Goal: Information Seeking & Learning: Find specific page/section

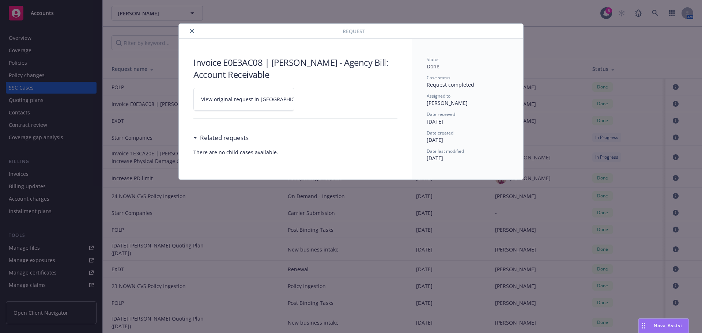
click at [184, 33] on div at bounding box center [262, 31] width 161 height 9
click at [194, 30] on button "close" at bounding box center [192, 31] width 9 height 9
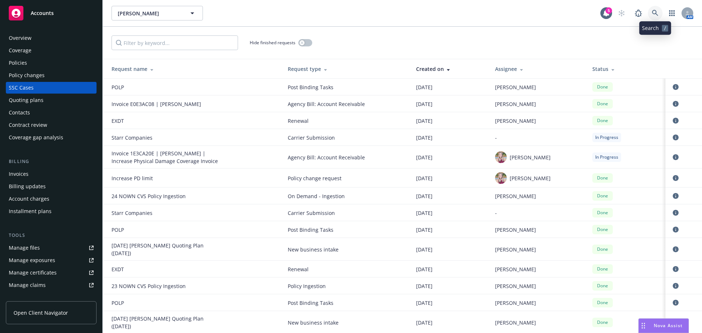
click at [658, 12] on icon at bounding box center [655, 13] width 7 height 7
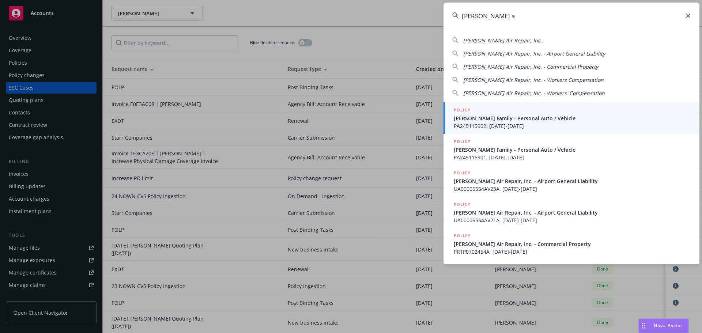
click at [482, 40] on span "Davis Air Repair, Inc." at bounding box center [502, 40] width 79 height 7
type input "Davis Air Repair, Inc."
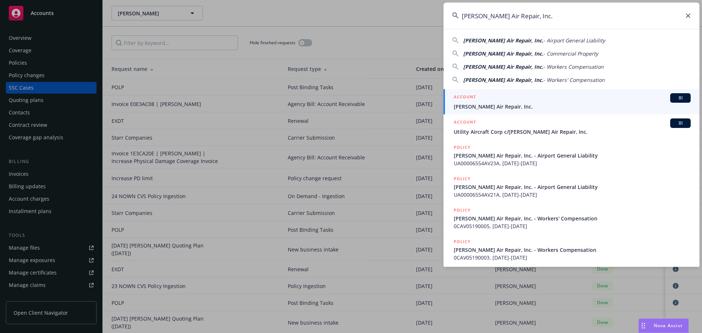
click at [505, 103] on span "Davis Air Repair, Inc." at bounding box center [572, 107] width 237 height 8
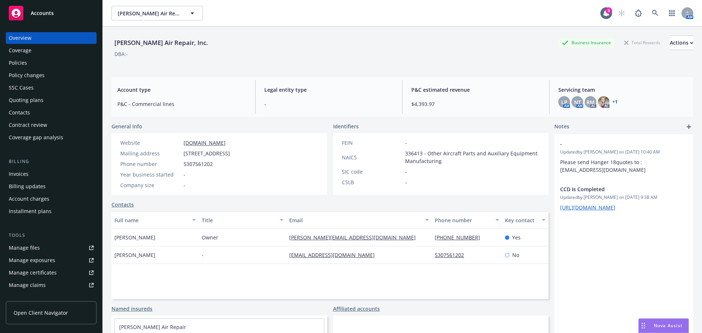
click at [18, 66] on div "Policies" at bounding box center [18, 63] width 18 height 12
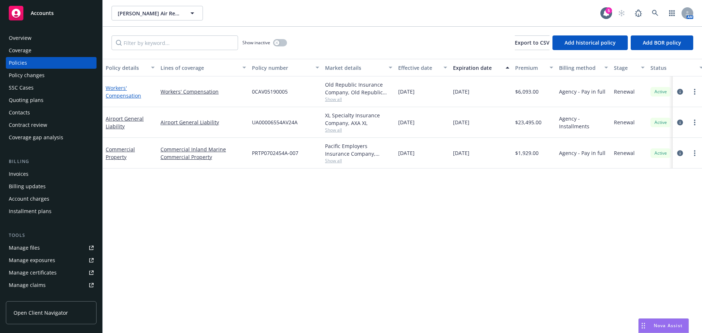
click at [117, 96] on link "Workers' Compensation" at bounding box center [123, 91] width 35 height 15
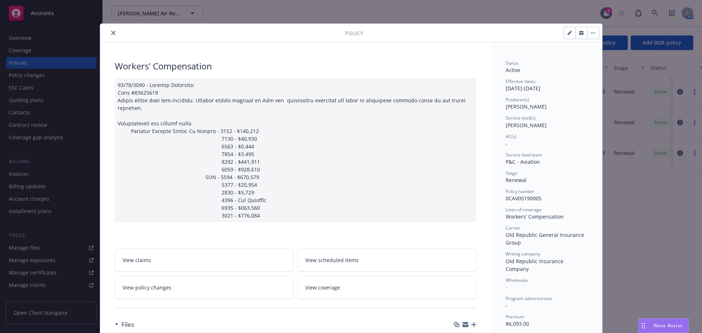
click at [111, 35] on button "close" at bounding box center [113, 33] width 9 height 9
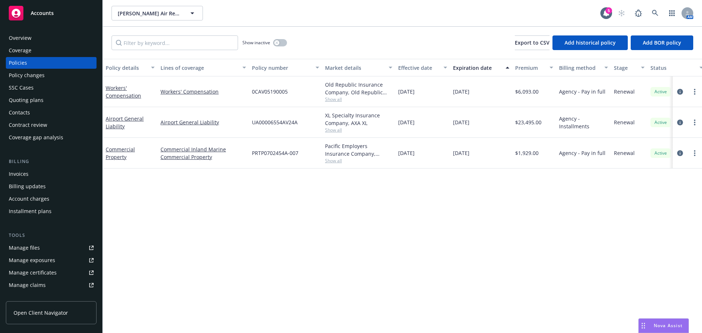
click at [29, 86] on div "SSC Cases" at bounding box center [21, 88] width 25 height 12
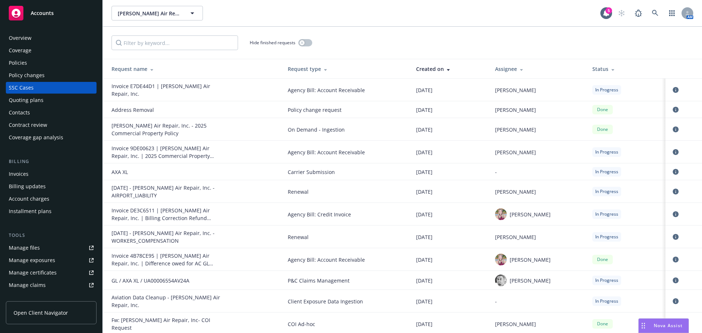
click at [151, 237] on div "09/01/25 - Davis Air Repair, Inc. - WORKERS_COMPENSATION" at bounding box center [167, 236] width 110 height 15
click at [677, 233] on div at bounding box center [683, 237] width 25 height 9
click at [666, 232] on td at bounding box center [684, 237] width 37 height 23
click at [673, 234] on icon "circleInformation" at bounding box center [676, 237] width 6 height 6
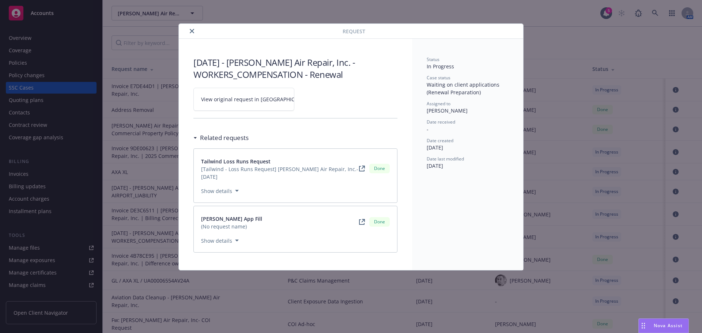
click at [225, 109] on link "View original request in SSC" at bounding box center [243, 99] width 101 height 23
click at [194, 30] on icon "close" at bounding box center [192, 31] width 4 height 4
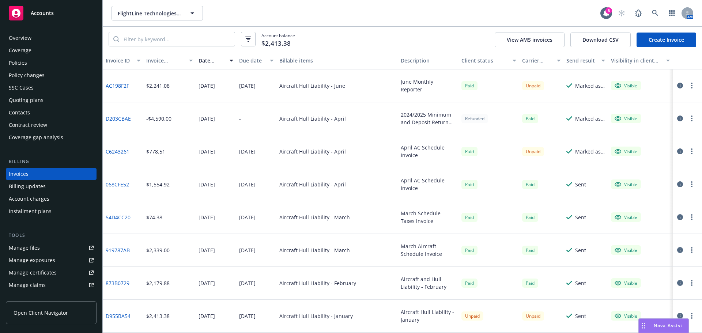
click at [667, 323] on span "Nova Assist" at bounding box center [668, 326] width 29 height 6
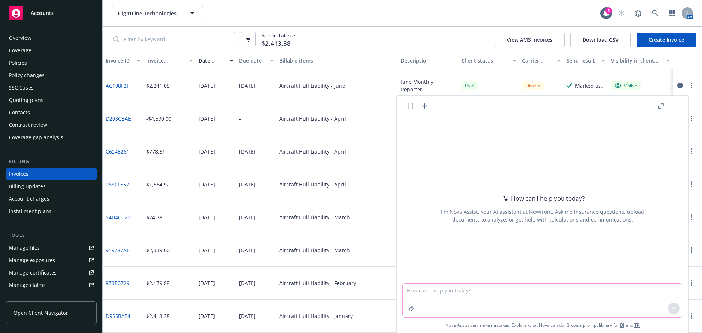
click at [505, 299] on textarea at bounding box center [543, 301] width 280 height 34
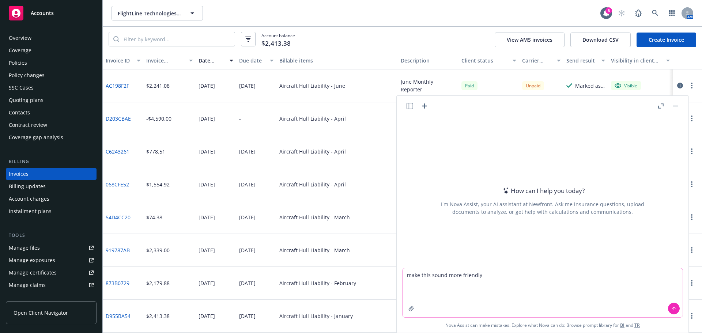
paste textarea "The insured confirmed that is the most recent signed MOU between the parties. J…"
type textarea "make this sound more friendly The insured confirmed that is the most recent sig…"
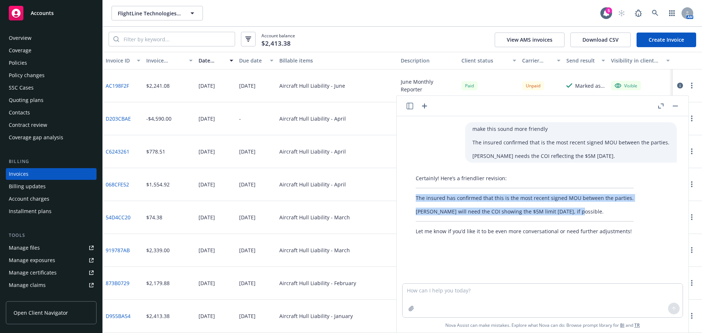
drag, startPoint x: 415, startPoint y: 198, endPoint x: 578, endPoint y: 212, distance: 163.3
click at [578, 212] on div "Certainly! Here’s a friendlier revision: The insured has confirmed that this is…" at bounding box center [524, 205] width 233 height 67
copy div "The insured has confirmed that this is the most recent signed MOU between the p…"
click at [678, 106] on button "button" at bounding box center [675, 106] width 9 height 9
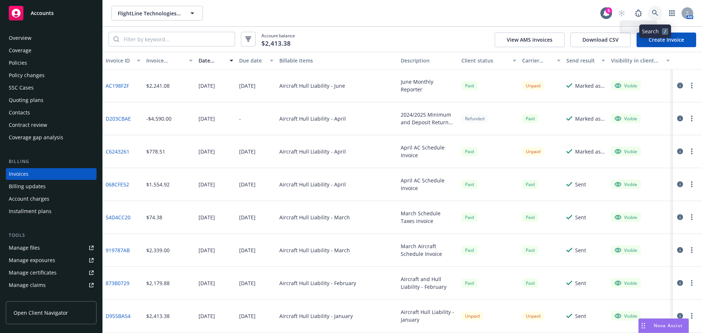
click at [654, 11] on icon at bounding box center [655, 13] width 7 height 7
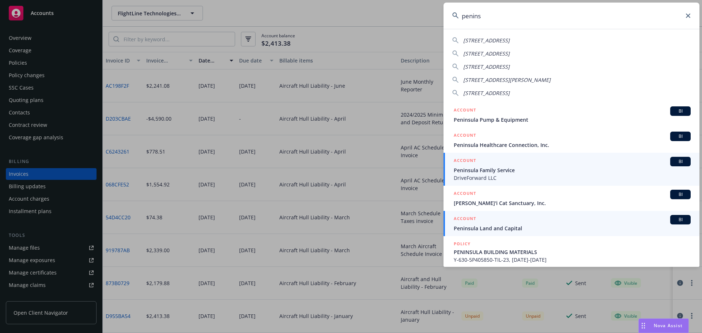
type input "penins"
click at [494, 227] on span "Peninsula Land and Capital" at bounding box center [572, 229] width 237 height 8
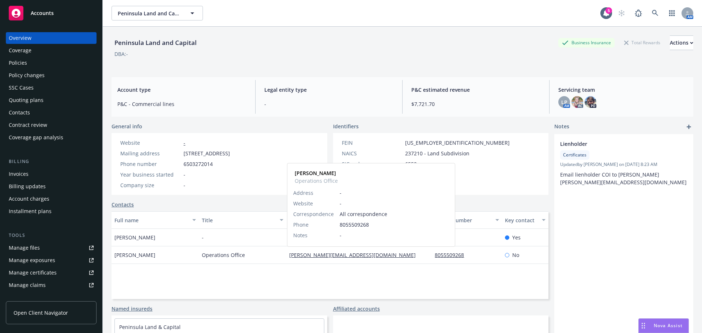
click at [302, 258] on link "david@peninsulaland.com" at bounding box center [355, 255] width 132 height 7
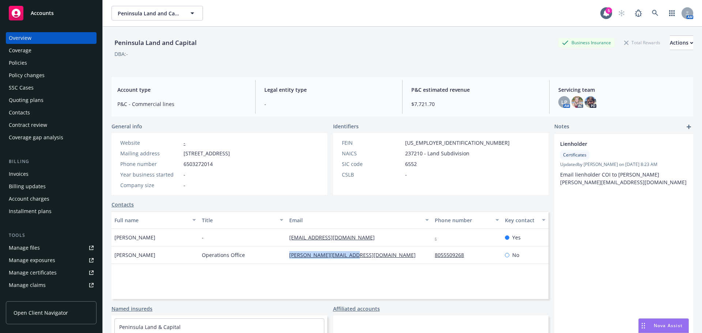
drag, startPoint x: 281, startPoint y: 255, endPoint x: 383, endPoint y: 261, distance: 101.5
click at [383, 261] on div "David Rainey Operations Office david@peninsulaland.com 8055509268 No" at bounding box center [330, 255] width 437 height 18
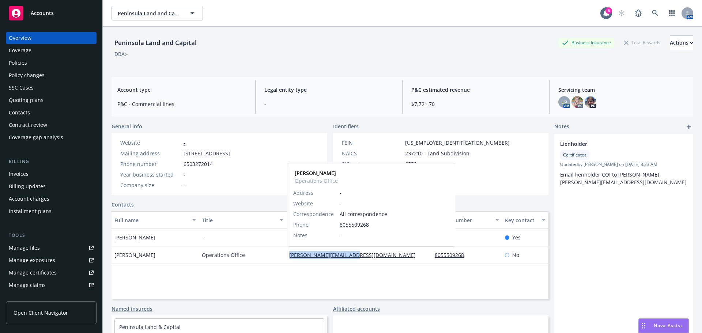
copy div "david@peninsulaland.com"
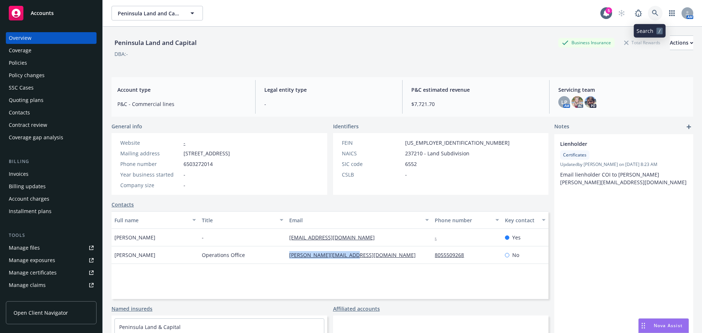
click at [652, 14] on icon at bounding box center [655, 13] width 7 height 7
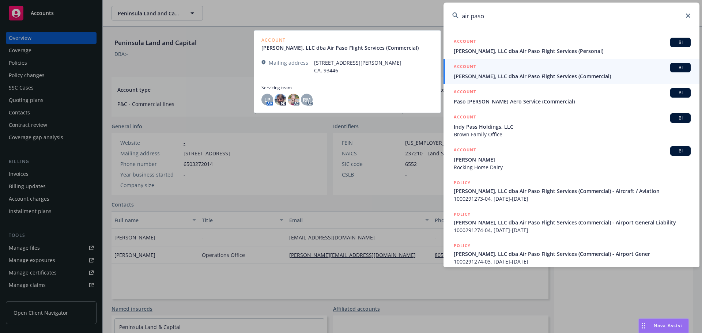
type input "air paso"
click at [494, 79] on span "Chupito Sabrocito, LLC dba Air Paso Flight Services (Commercial)" at bounding box center [572, 76] width 237 height 8
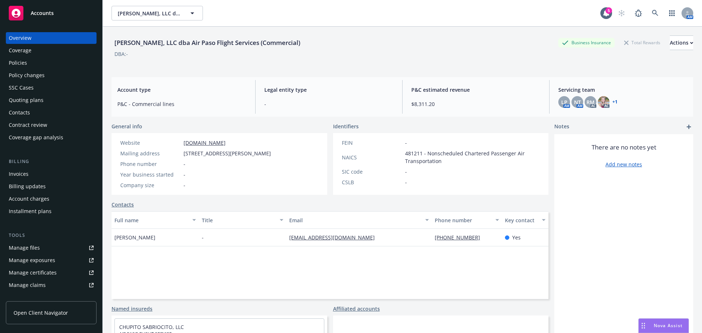
click at [20, 64] on div "Policies" at bounding box center [18, 63] width 18 height 12
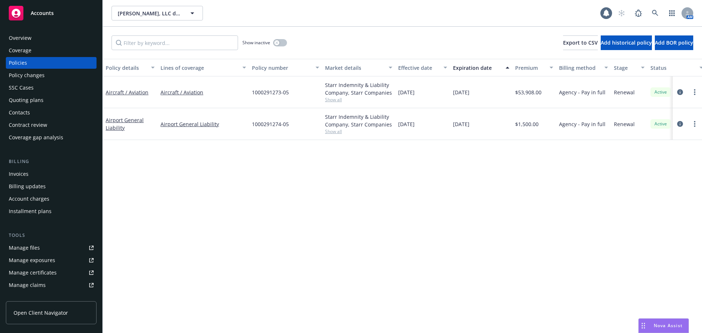
click at [11, 173] on div "Invoices" at bounding box center [19, 174] width 20 height 12
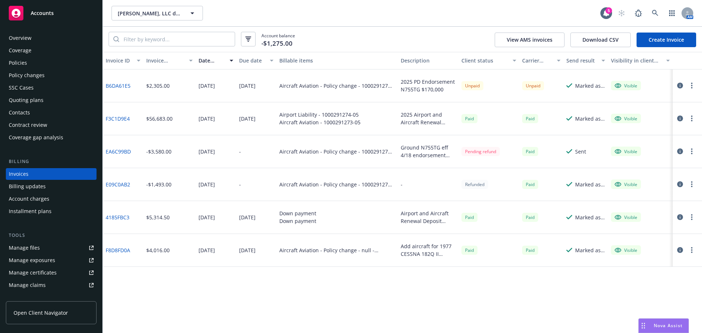
click at [22, 60] on div "Policies" at bounding box center [18, 63] width 18 height 12
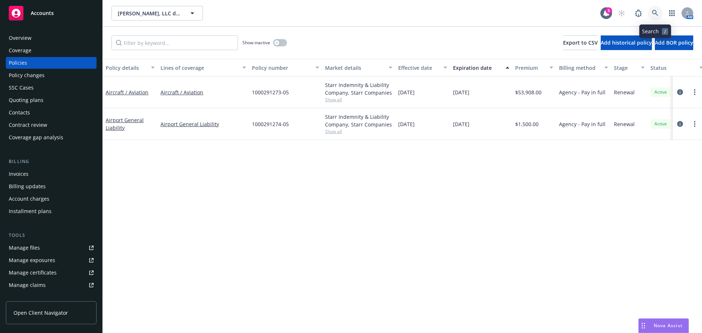
click at [656, 12] on icon at bounding box center [655, 13] width 6 height 6
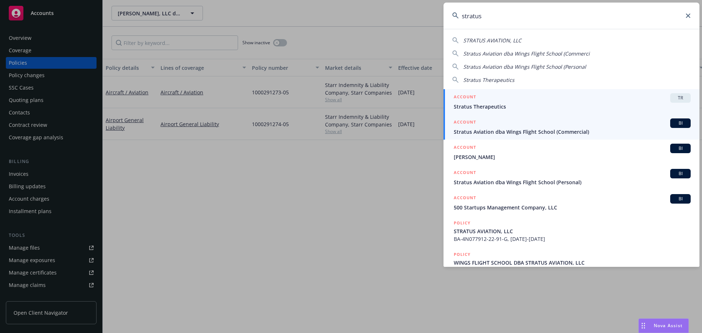
type input "stratus"
click at [488, 132] on span "Stratus Aviation dba Wings Flight School (Commercial)" at bounding box center [572, 132] width 237 height 8
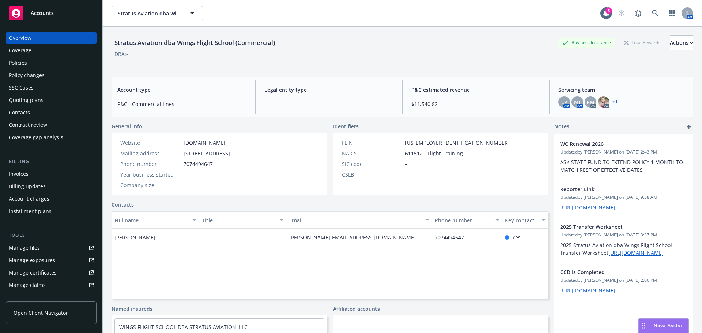
click at [16, 247] on div "Manage files" at bounding box center [24, 248] width 31 height 12
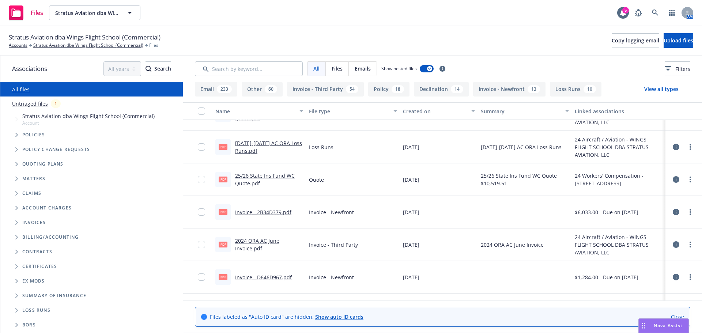
scroll to position [256, 0]
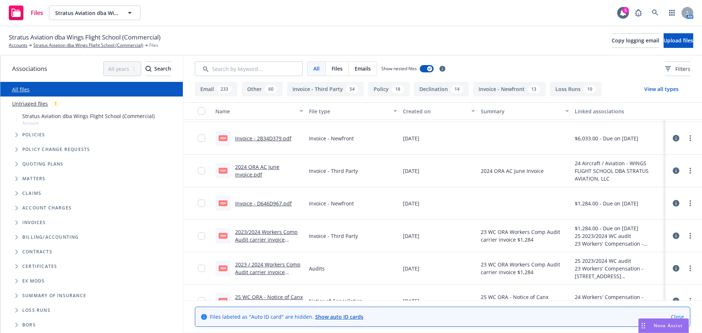
click at [19, 135] on span "Tree Example" at bounding box center [17, 135] width 12 height 12
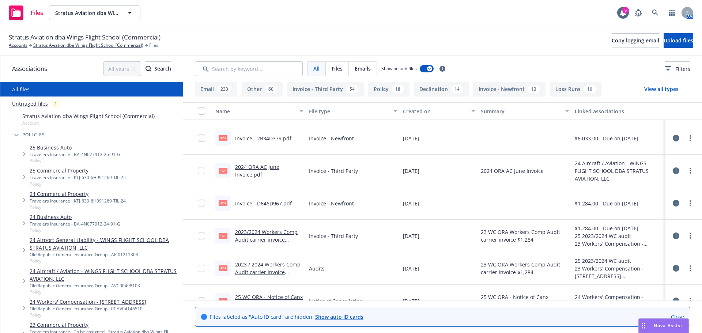
click at [37, 275] on link "24 Aircraft / Aviation - WINGS FLIGHT SCHOOL DBA STRATUS AVIATION, LLC" at bounding box center [105, 274] width 150 height 15
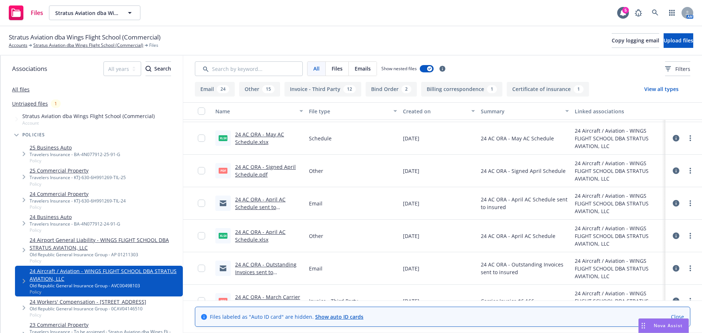
scroll to position [402, 0]
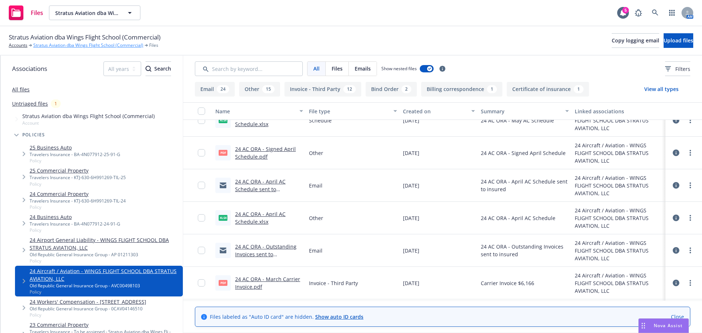
click at [72, 44] on link "Stratus Aviation dba Wings Flight School (Commercial)" at bounding box center [88, 45] width 110 height 7
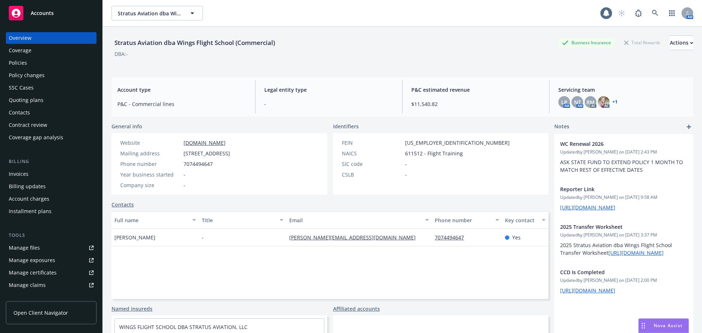
scroll to position [60, 0]
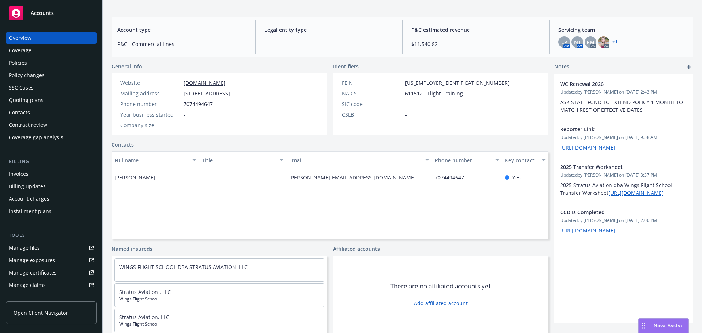
click at [18, 246] on div "Manage files" at bounding box center [24, 248] width 31 height 12
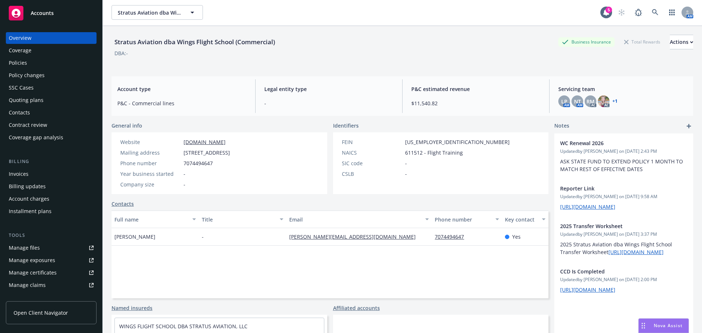
scroll to position [0, 0]
click at [652, 12] on icon at bounding box center [655, 13] width 7 height 7
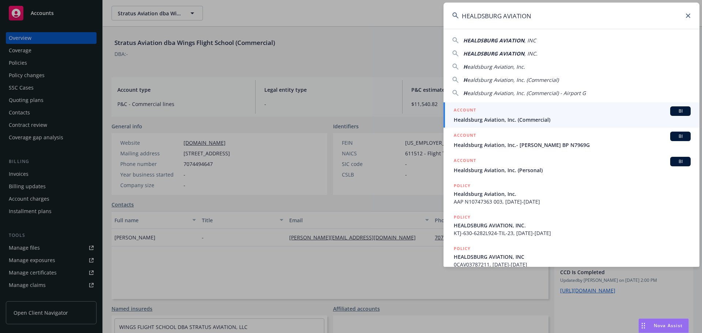
type input "HEALDSBURG AVIATION"
click at [545, 116] on span "Healdsburg Aviation, Inc. (Commercial)" at bounding box center [572, 120] width 237 height 8
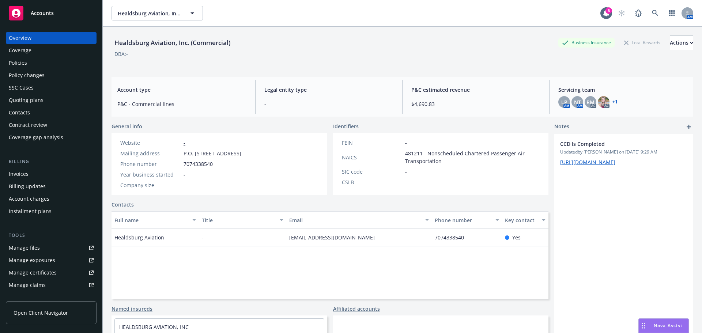
click at [28, 59] on div "Policies" at bounding box center [51, 63] width 85 height 12
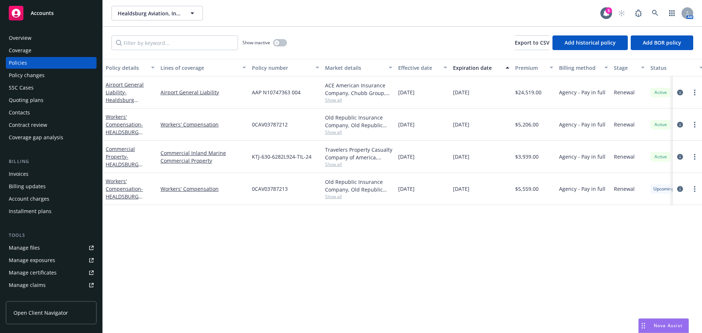
click at [57, 90] on div "SSC Cases" at bounding box center [51, 88] width 85 height 12
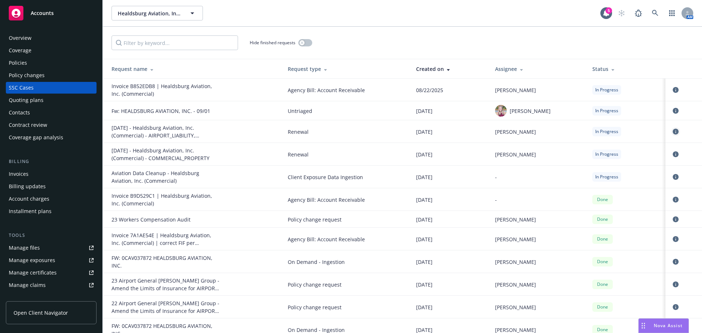
click at [674, 131] on link "circleInformation" at bounding box center [675, 131] width 9 height 9
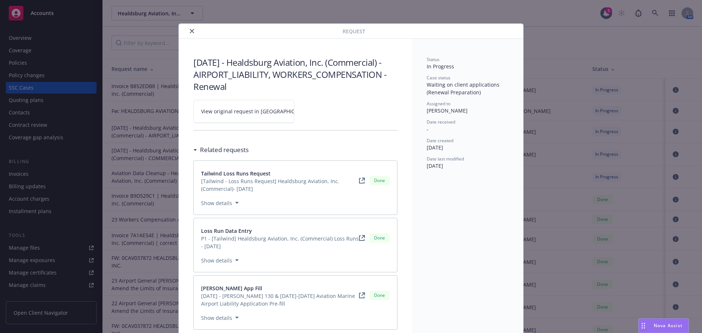
click at [237, 113] on span "View original request in SSC" at bounding box center [256, 112] width 111 height 8
click at [188, 31] on button "close" at bounding box center [192, 31] width 9 height 9
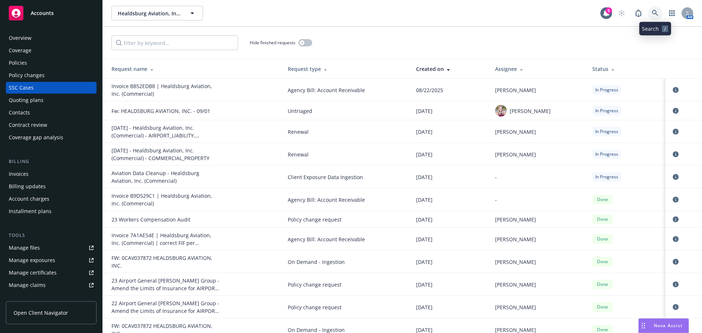
click at [650, 14] on link at bounding box center [655, 13] width 15 height 15
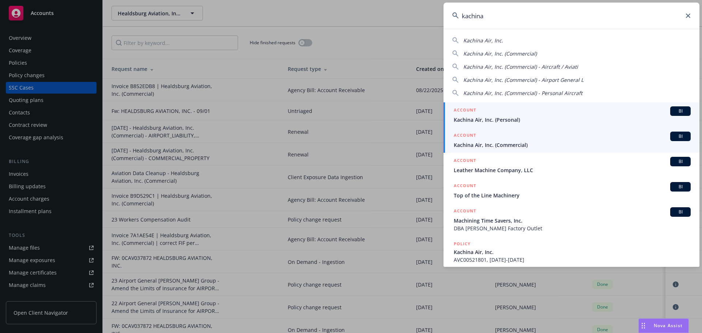
type input "kachina"
click at [480, 146] on span "Kachina Air, Inc. (Commercial)" at bounding box center [572, 145] width 237 height 8
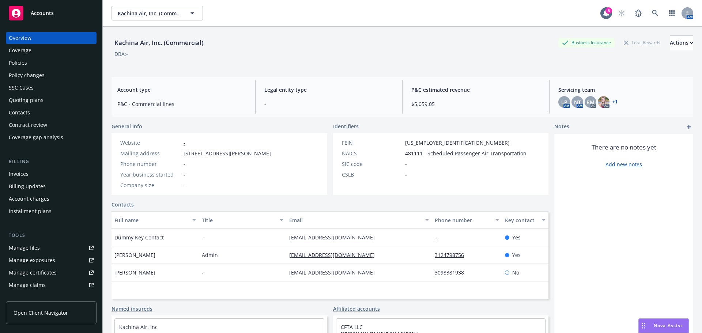
click at [33, 61] on div "Policies" at bounding box center [51, 63] width 85 height 12
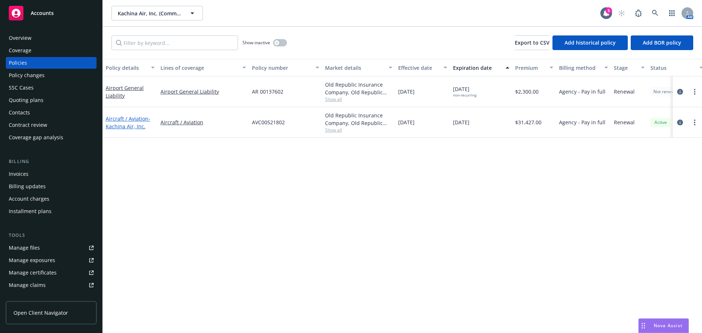
click at [123, 127] on span "- Kachina Air, Inc." at bounding box center [128, 122] width 45 height 15
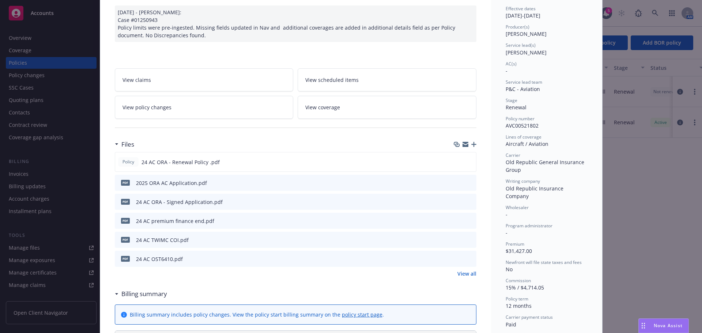
scroll to position [73, 0]
click at [466, 200] on icon "preview file" at bounding box center [469, 201] width 7 height 5
click at [468, 182] on icon "preview file" at bounding box center [469, 182] width 7 height 5
click at [469, 161] on icon "preview file" at bounding box center [469, 161] width 7 height 5
click at [459, 273] on link "View all" at bounding box center [466, 274] width 19 height 8
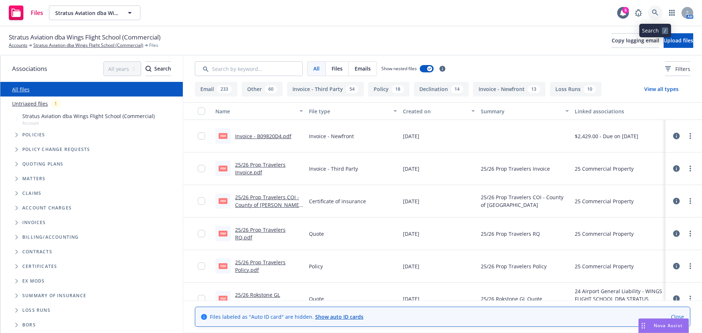
click at [657, 11] on icon at bounding box center [655, 13] width 7 height 7
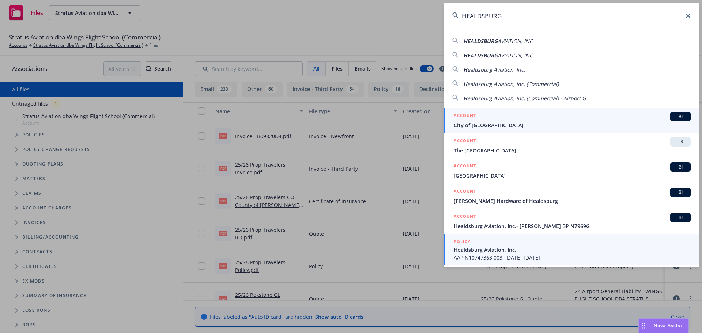
type input "HEALDSBURG"
click at [493, 251] on span "Healdsburg Aviation, Inc." at bounding box center [572, 250] width 237 height 8
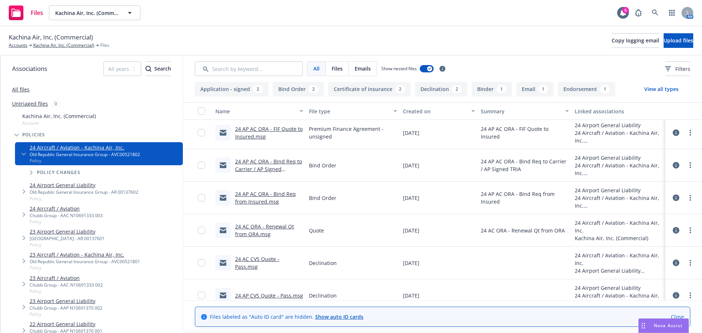
scroll to position [337, 0]
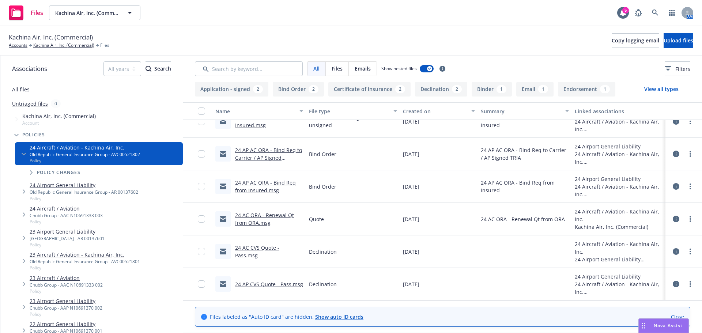
click at [245, 223] on link "24 AC ORA - Renewal Qt from ORA.msg" at bounding box center [264, 219] width 59 height 15
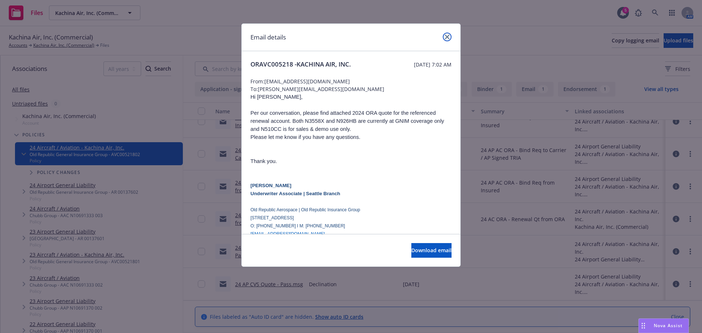
click at [450, 35] on link "close" at bounding box center [447, 37] width 9 height 9
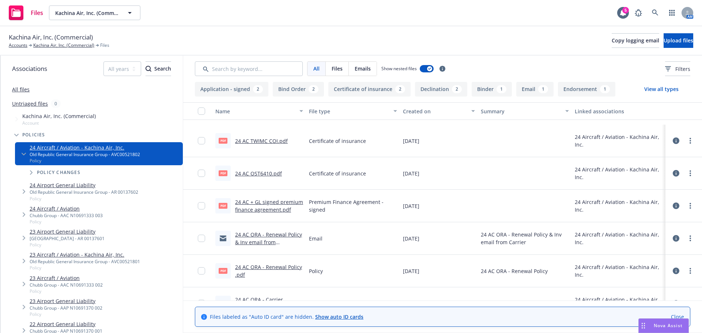
scroll to position [81, 0]
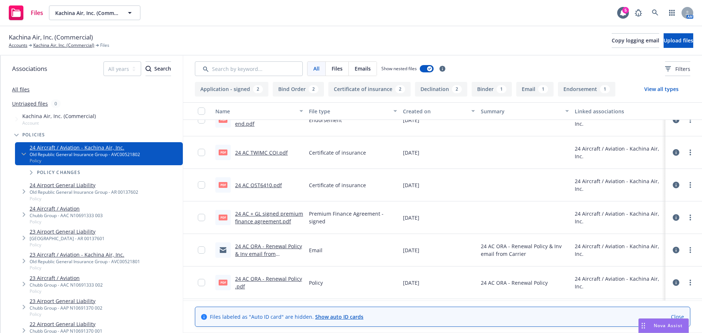
click at [277, 155] on link "24 AC TWIMC COI.pdf" at bounding box center [261, 152] width 53 height 7
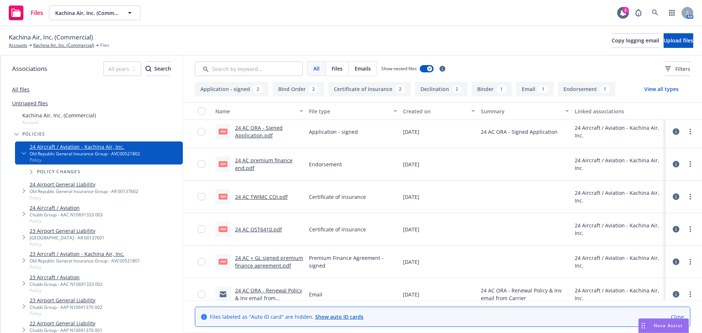
scroll to position [0, 0]
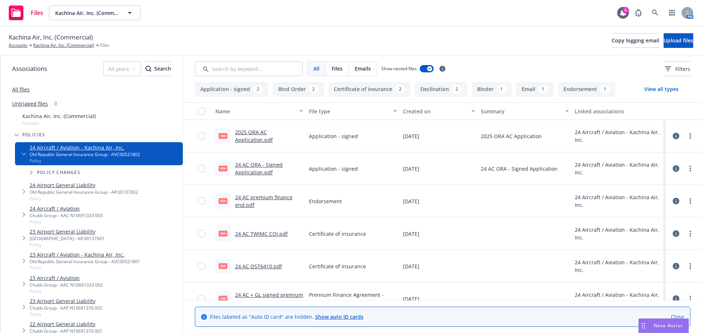
click at [248, 171] on link "24 AC ORA - Signed Application.pdf" at bounding box center [259, 168] width 48 height 15
click at [52, 47] on link "Kachina Air, Inc. (Commercial)" at bounding box center [63, 45] width 61 height 7
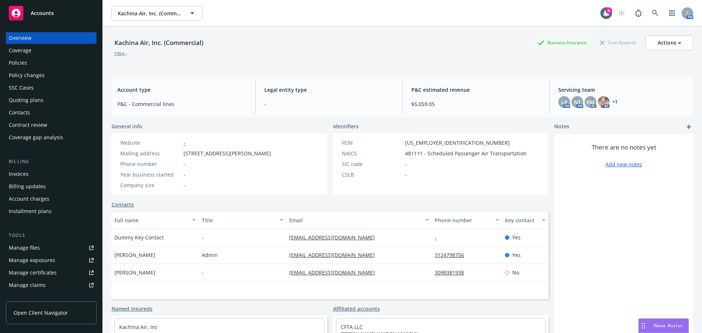
click at [56, 63] on div "Policies" at bounding box center [51, 63] width 85 height 12
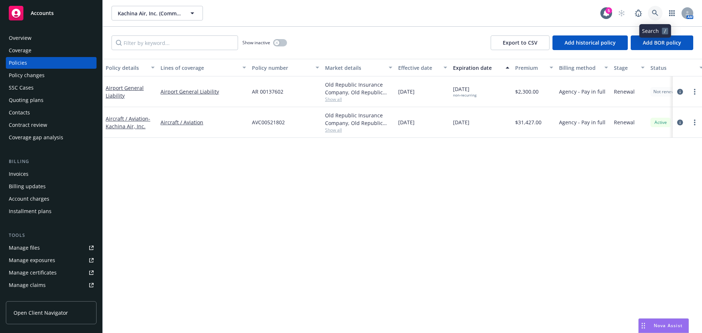
click at [660, 14] on link at bounding box center [655, 13] width 15 height 15
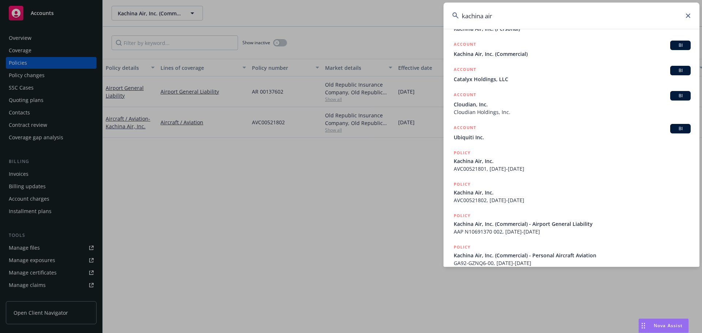
scroll to position [21, 0]
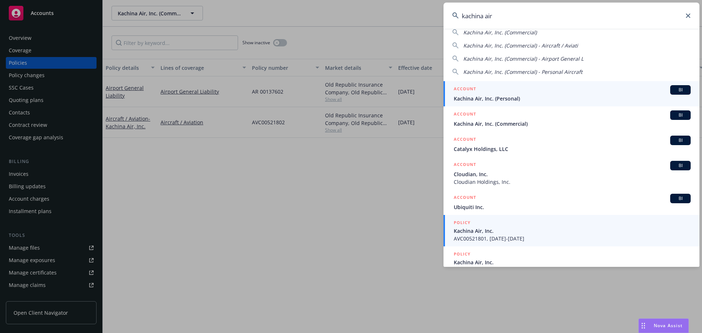
type input "kachina air"
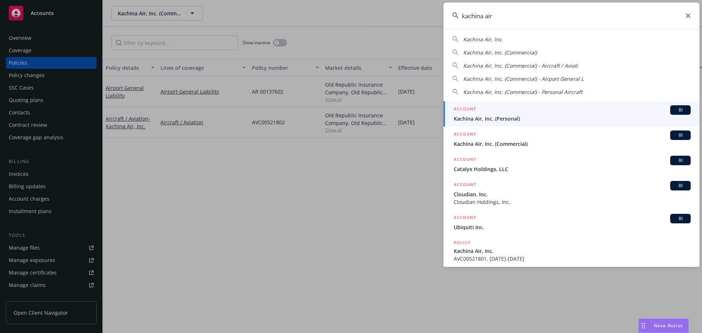
scroll to position [0, 0]
click at [496, 102] on div "Kachina Air, Inc. Kachina Air, Inc. (Commercial) Kachina Air, Inc. (Commercial)…" at bounding box center [572, 148] width 256 height 238
click at [481, 120] on span "Kachina Air, Inc. (Personal)" at bounding box center [572, 120] width 237 height 8
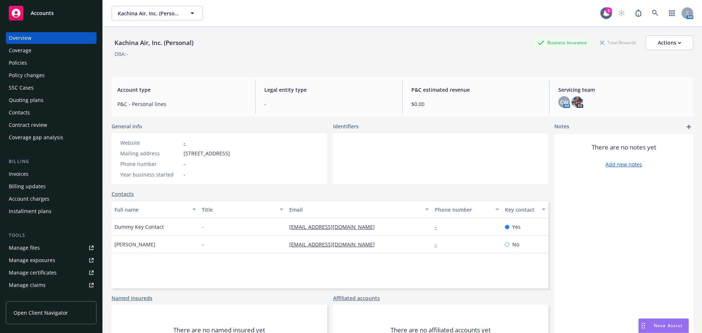
click at [40, 59] on div "Policies" at bounding box center [51, 63] width 85 height 12
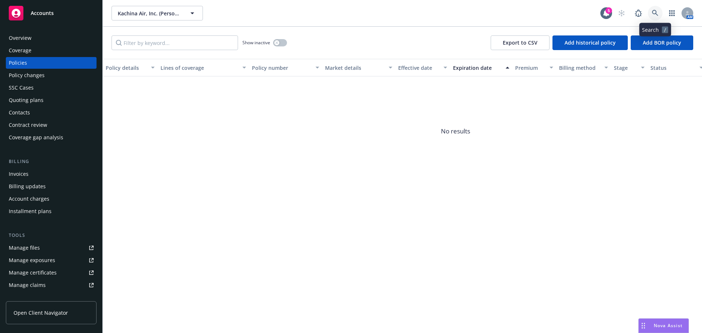
click at [652, 13] on icon at bounding box center [655, 13] width 7 height 7
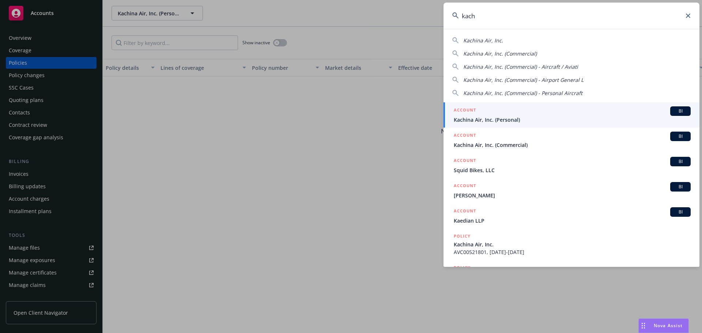
click at [513, 66] on span "Kachina Air, Inc. (Commercial) - Aircraft / Aviati" at bounding box center [520, 66] width 115 height 7
type input "Kachina Air, Inc. (Commercial) - Aircraft / Aviati"
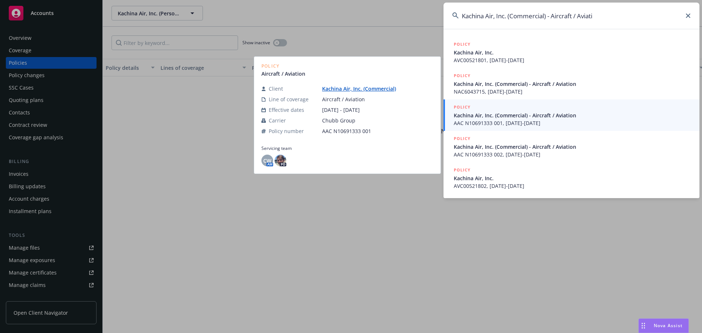
click at [470, 117] on span "Kachina Air, Inc. (Commercial) - Aircraft / Aviation" at bounding box center [572, 116] width 237 height 8
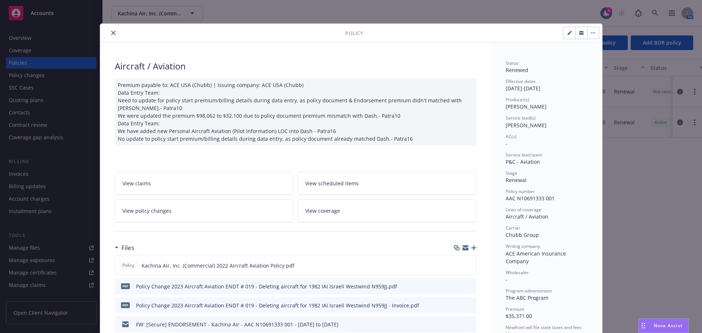
click at [112, 33] on icon "close" at bounding box center [113, 33] width 4 height 4
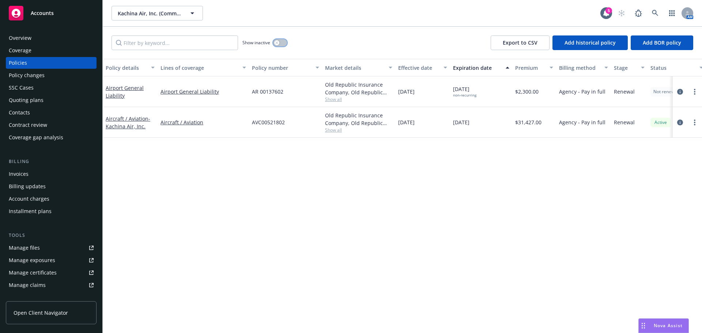
click at [275, 43] on icon "button" at bounding box center [276, 42] width 3 height 3
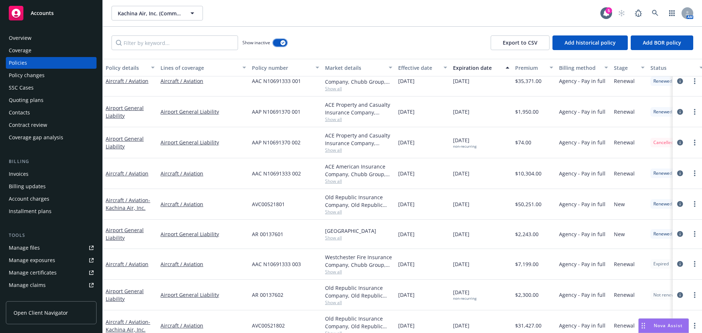
scroll to position [113, 0]
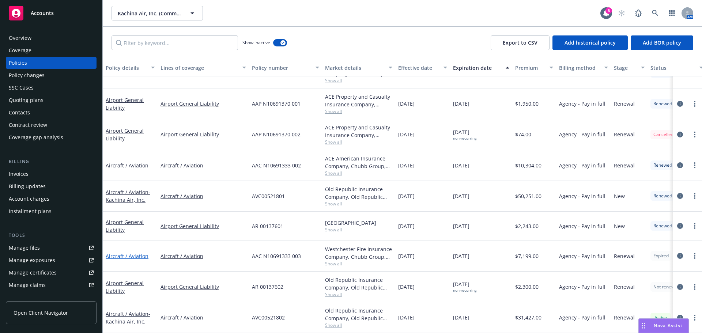
click at [118, 253] on link "Aircraft / Aviation" at bounding box center [127, 256] width 43 height 7
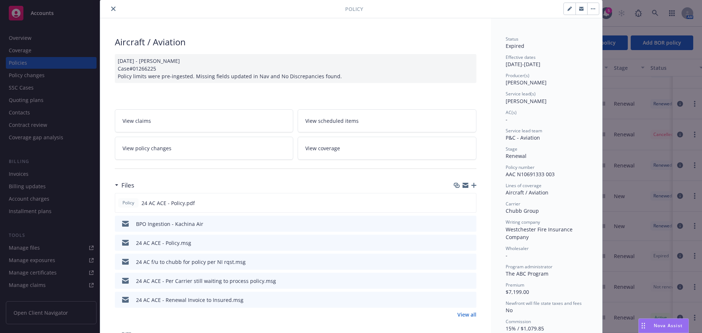
scroll to position [37, 0]
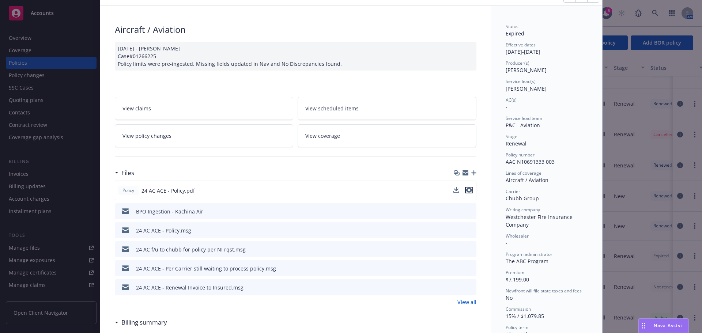
click at [470, 193] on button "preview file" at bounding box center [469, 190] width 8 height 7
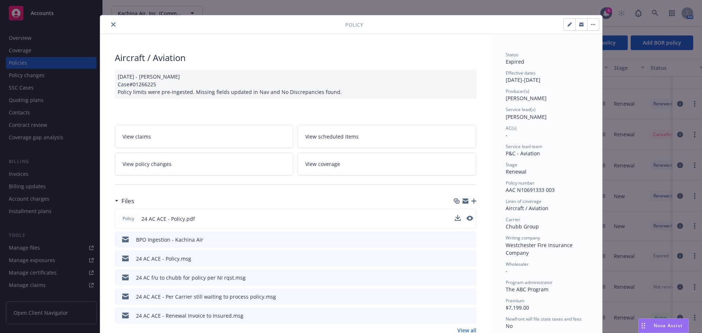
scroll to position [0, 0]
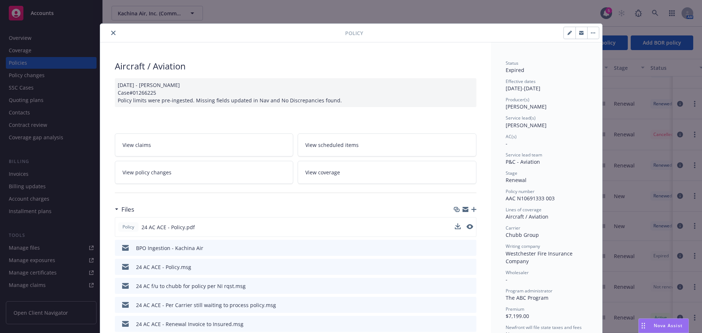
click at [111, 32] on icon "close" at bounding box center [113, 33] width 4 height 4
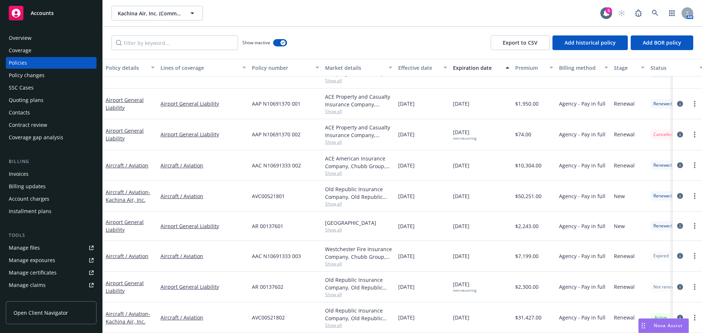
click at [36, 41] on div "Overview" at bounding box center [51, 38] width 85 height 12
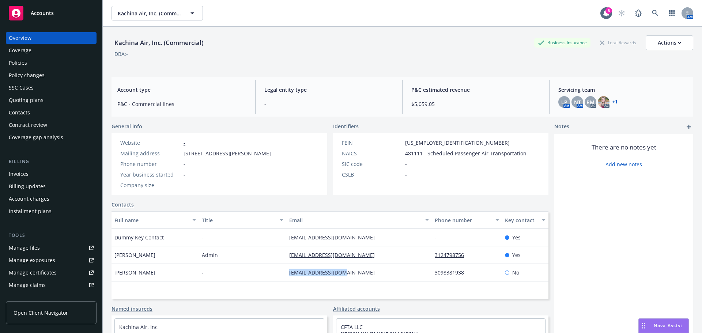
drag, startPoint x: 306, startPoint y: 282, endPoint x: 377, endPoint y: 283, distance: 71.3
click at [369, 282] on div "Ron Guidry - rpguidry@caacxo.com 3098381938 No" at bounding box center [330, 273] width 437 height 18
click at [27, 60] on div "Policies" at bounding box center [51, 63] width 85 height 12
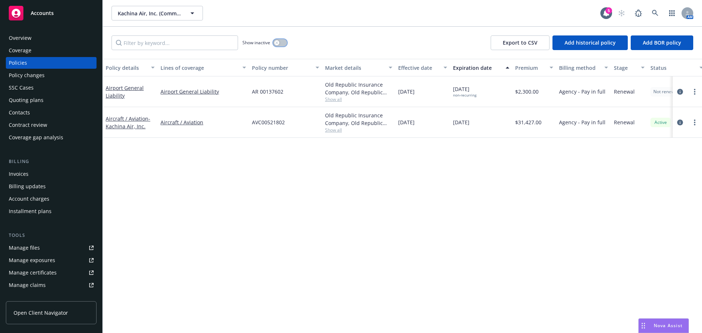
click at [274, 42] on button "button" at bounding box center [280, 42] width 14 height 7
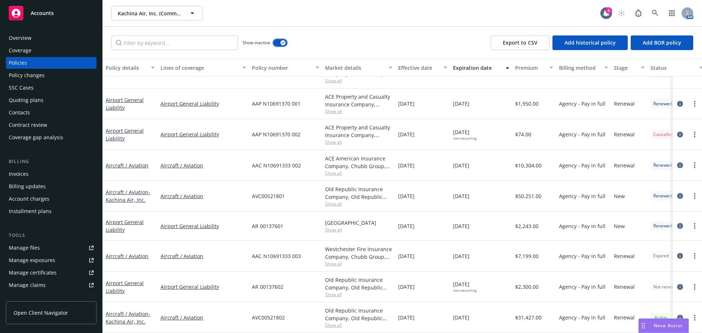
scroll to position [113, 0]
click at [125, 253] on link "Aircraft / Aviation" at bounding box center [127, 256] width 43 height 7
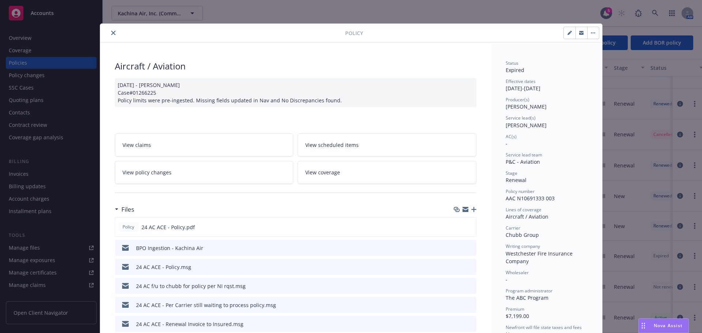
click at [113, 31] on button "close" at bounding box center [113, 33] width 9 height 9
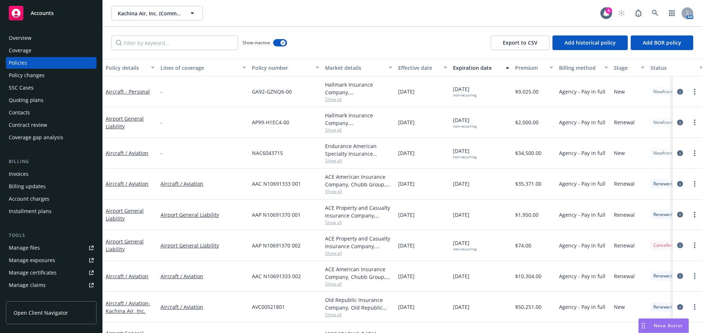
click at [49, 50] on div "Coverage" at bounding box center [51, 51] width 85 height 12
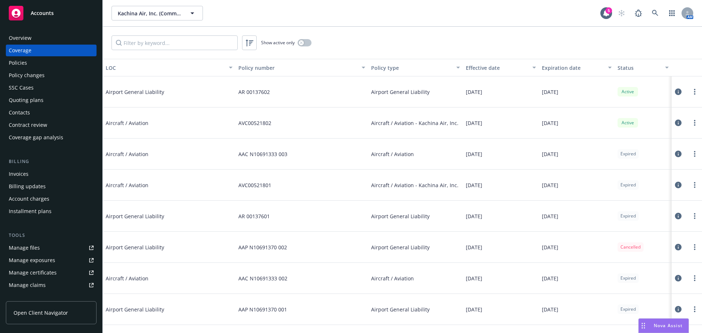
click at [12, 56] on div "Coverage" at bounding box center [20, 51] width 23 height 12
click at [14, 68] on div "Policies" at bounding box center [18, 63] width 18 height 12
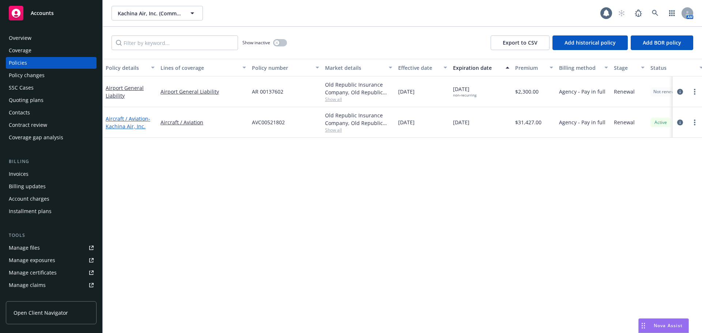
click at [124, 127] on span "- Kachina Air, Inc." at bounding box center [128, 122] width 45 height 15
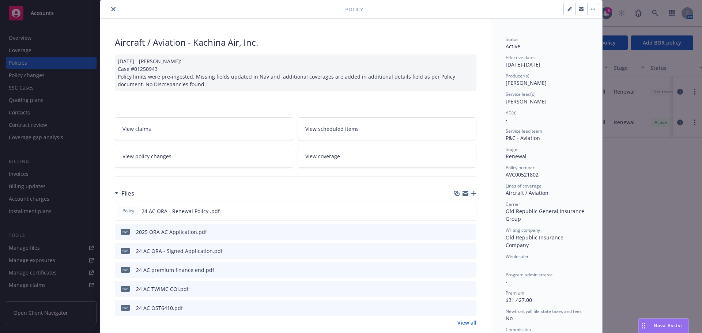
scroll to position [37, 0]
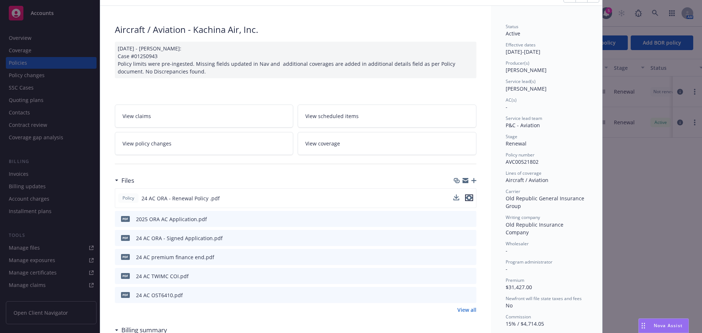
click at [468, 197] on icon "preview file" at bounding box center [469, 197] width 7 height 5
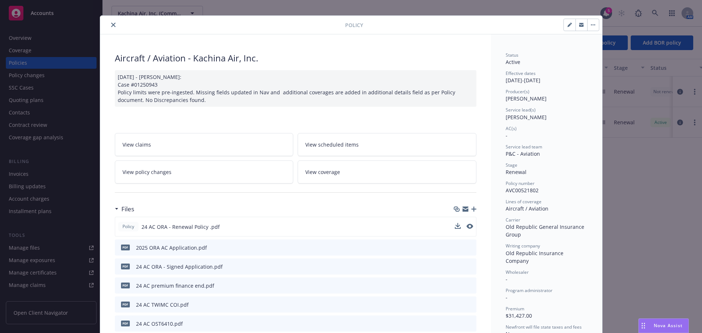
scroll to position [0, 0]
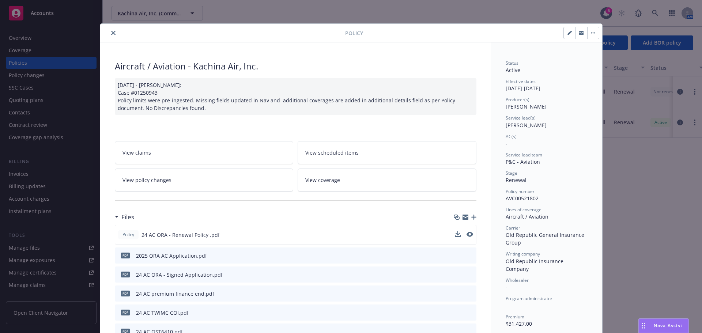
click at [111, 34] on icon "close" at bounding box center [113, 33] width 4 height 4
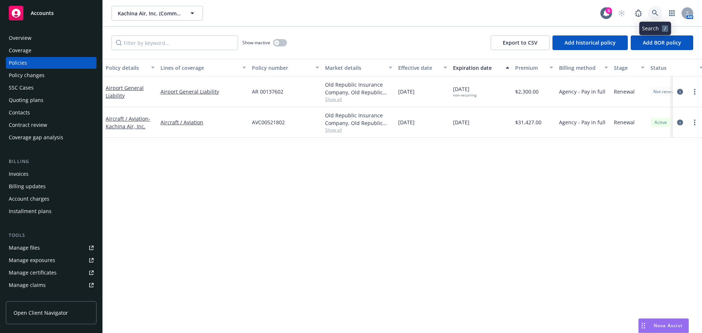
click at [650, 11] on link at bounding box center [655, 13] width 15 height 15
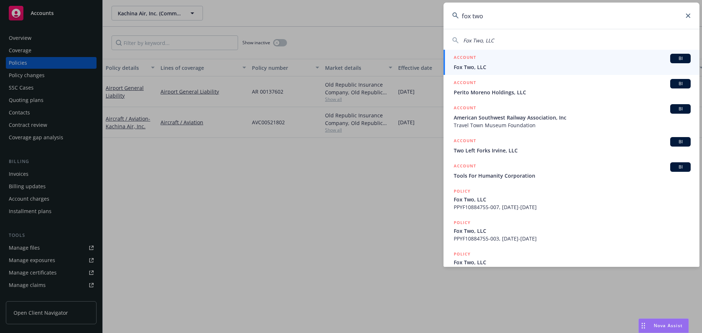
type input "fox two"
click at [494, 69] on span "Fox Two, LLC" at bounding box center [572, 67] width 237 height 8
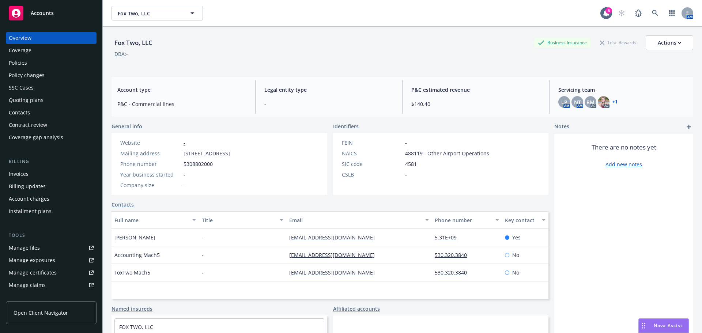
click at [14, 57] on div "Policies" at bounding box center [18, 63] width 18 height 12
